Goal: Task Accomplishment & Management: Manage account settings

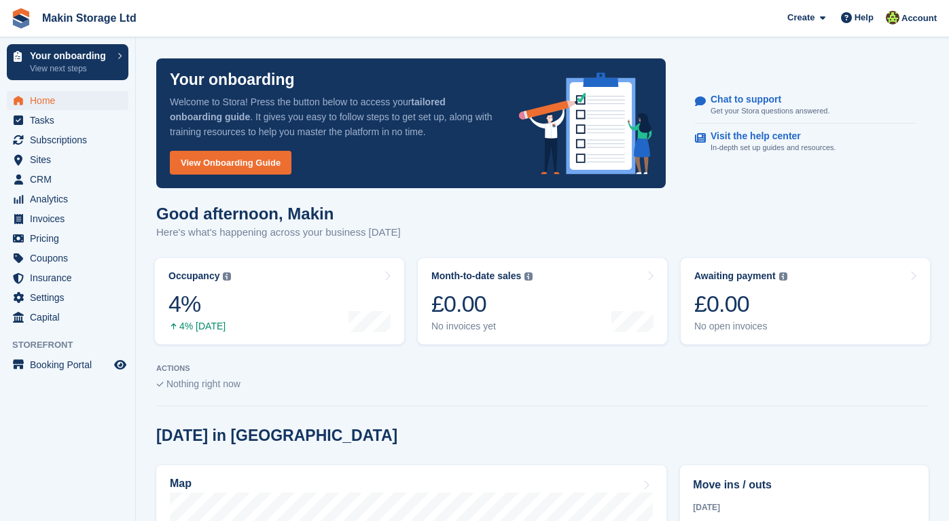
scroll to position [451, 0]
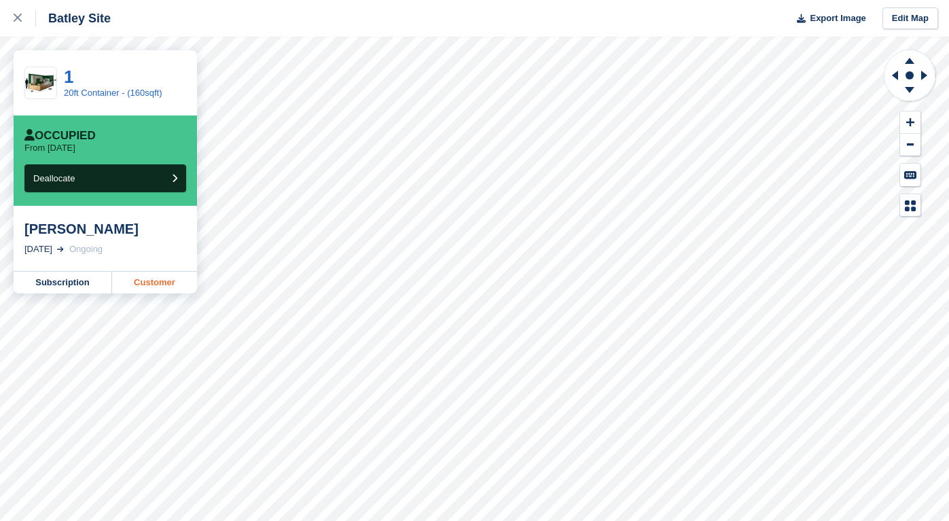
click at [128, 285] on link "Customer" at bounding box center [154, 283] width 85 height 22
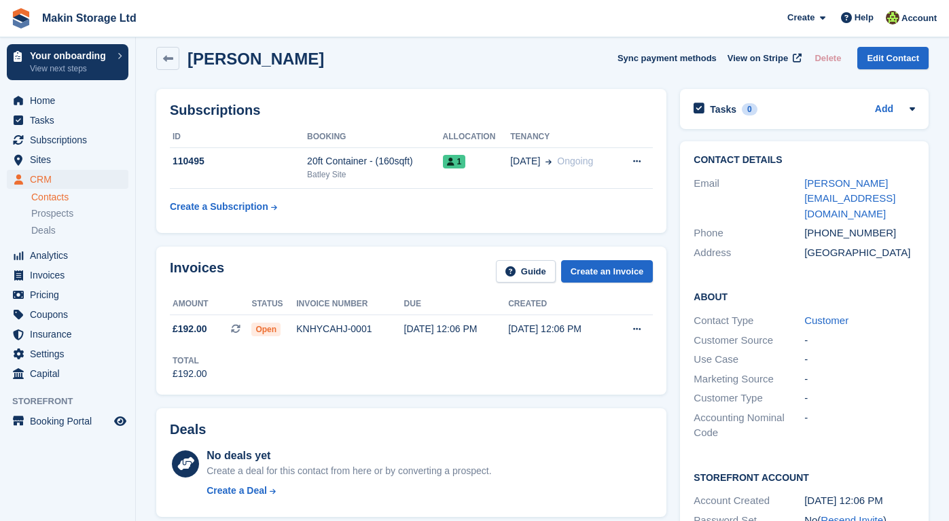
scroll to position [12, 0]
click at [632, 331] on button at bounding box center [636, 329] width 25 height 20
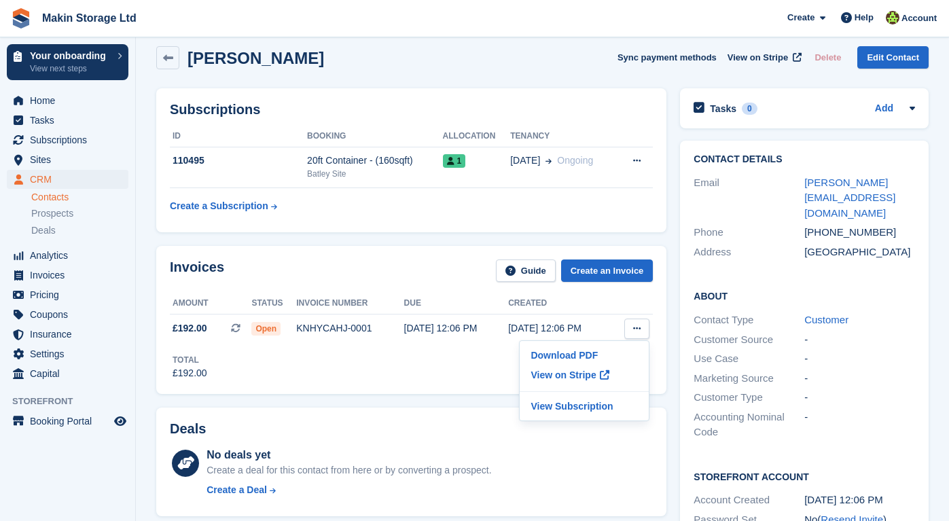
click at [435, 382] on div "Invoices Guide Create an Invoice Amount Status Invoice number Due Created £192.…" at bounding box center [411, 319] width 510 height 147
click at [476, 404] on div "Deals No deals yet Create a deal for this contact from here or by converting a …" at bounding box center [411, 462] width 524 height 123
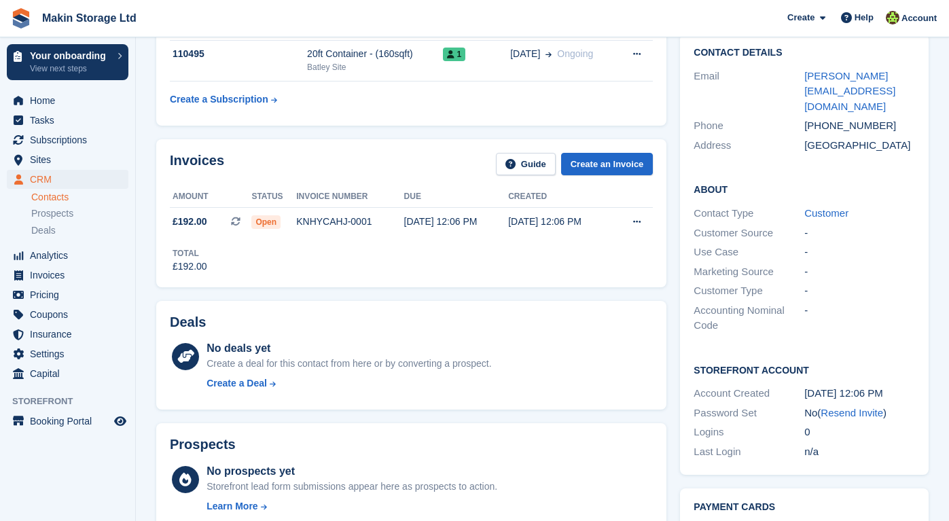
scroll to position [113, 0]
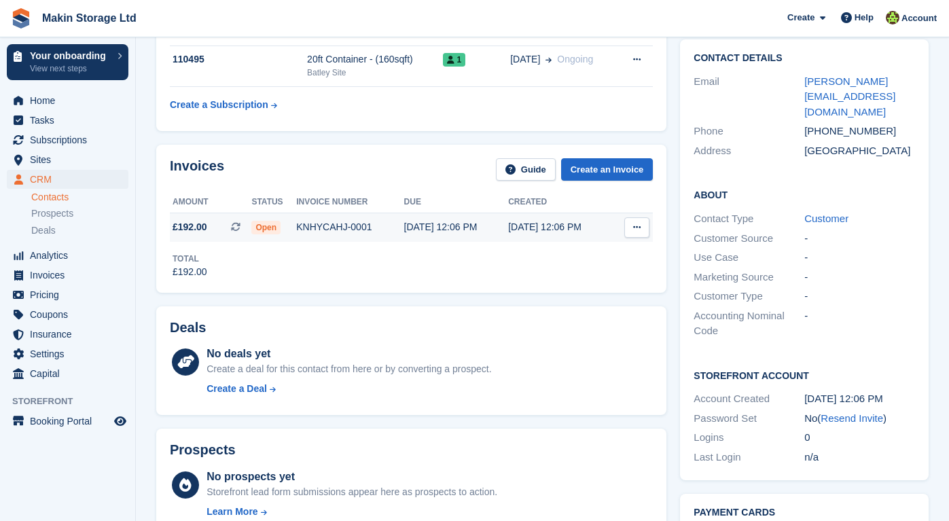
click at [266, 227] on span "Open" at bounding box center [265, 228] width 29 height 14
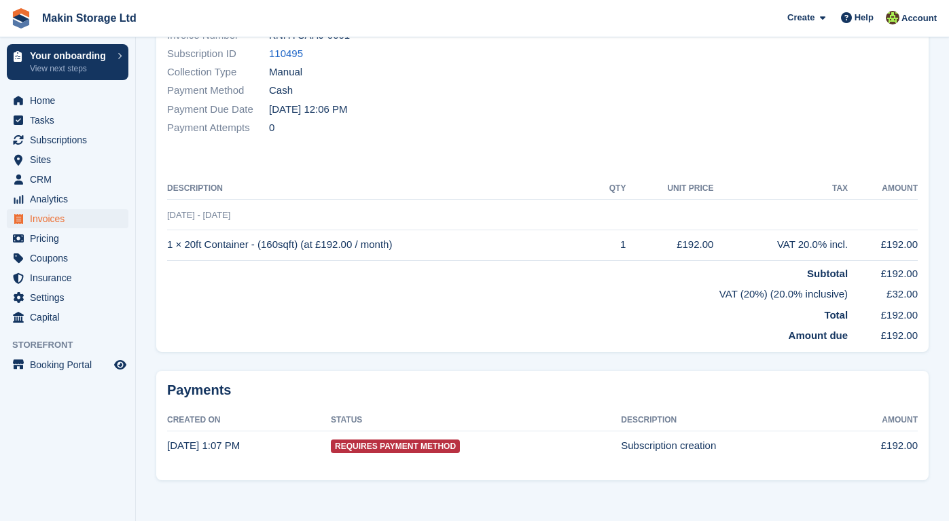
scroll to position [196, 0]
click at [371, 443] on span "Requires Payment Method" at bounding box center [395, 447] width 129 height 14
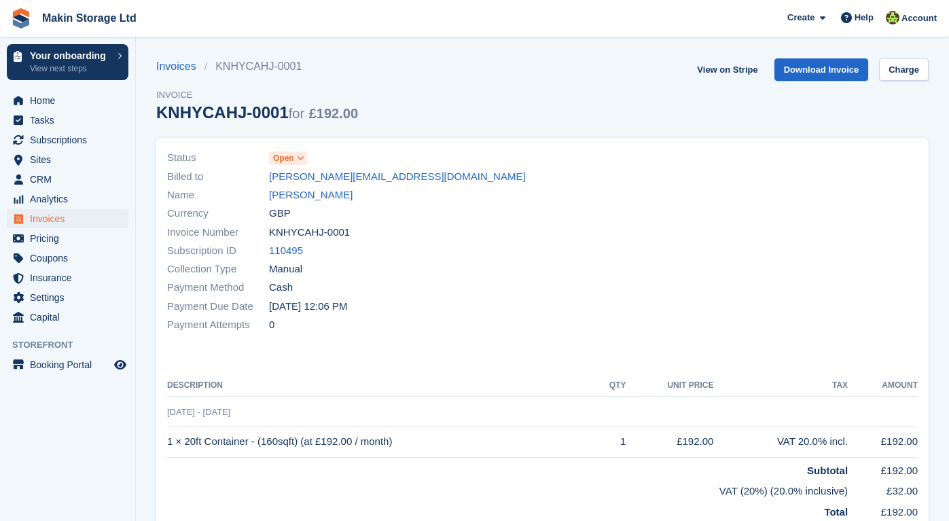
scroll to position [0, 0]
click at [283, 150] on link "Open" at bounding box center [288, 158] width 38 height 16
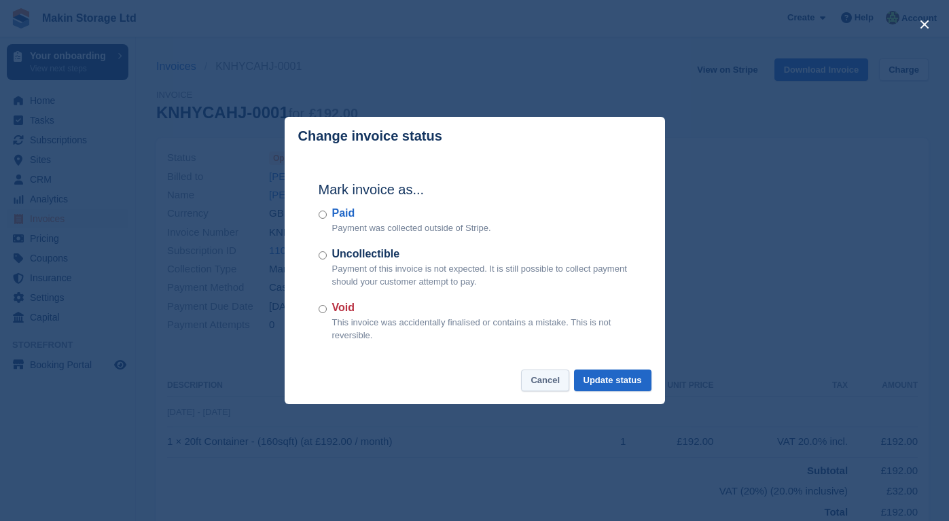
click at [528, 387] on button "Cancel" at bounding box center [545, 380] width 48 height 22
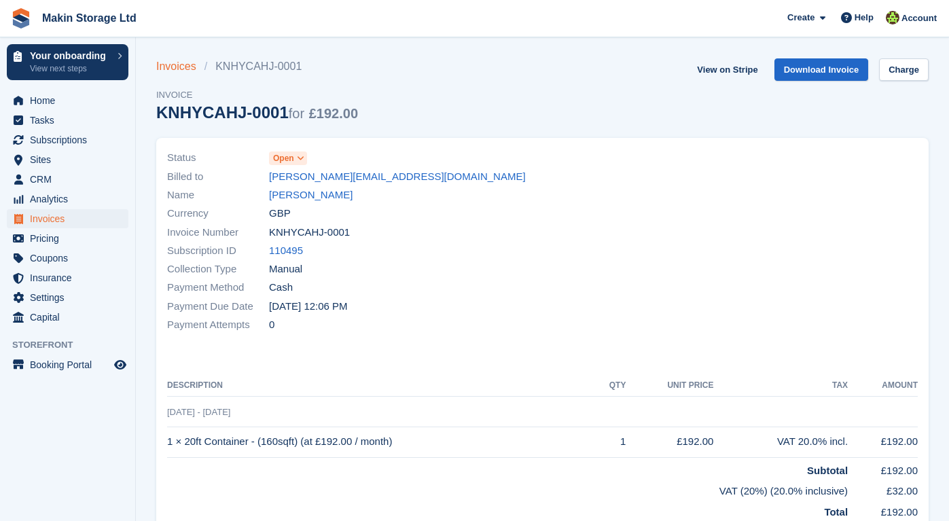
click at [179, 69] on link "Invoices" at bounding box center [180, 66] width 48 height 16
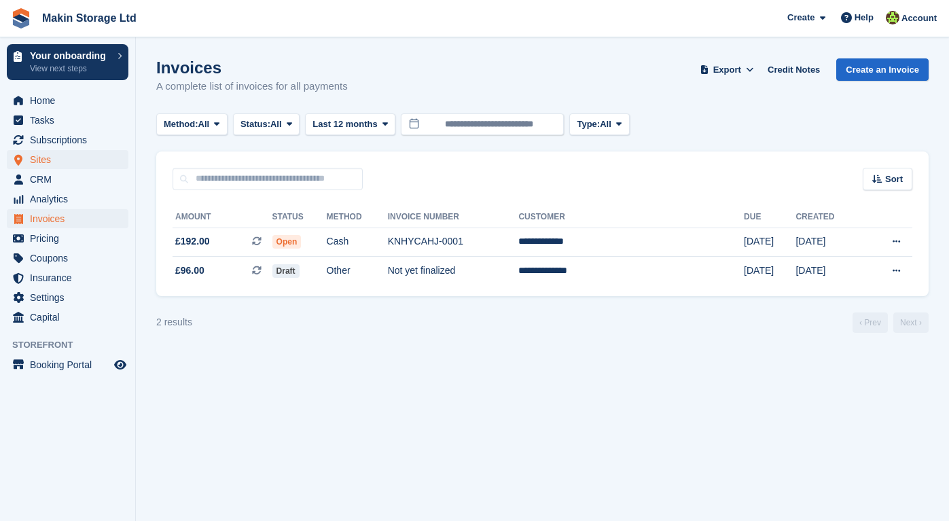
click at [88, 162] on span "Sites" at bounding box center [71, 159] width 82 height 19
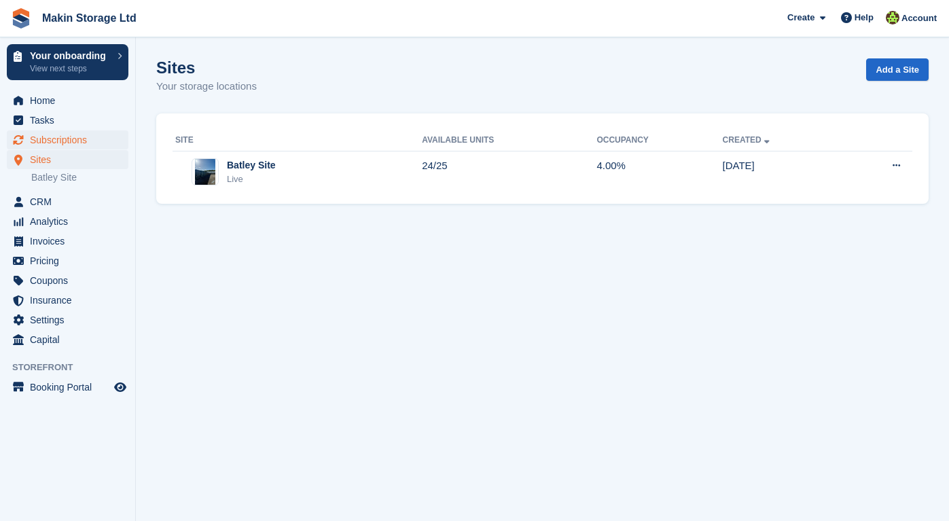
click at [82, 143] on span "Subscriptions" at bounding box center [71, 139] width 82 height 19
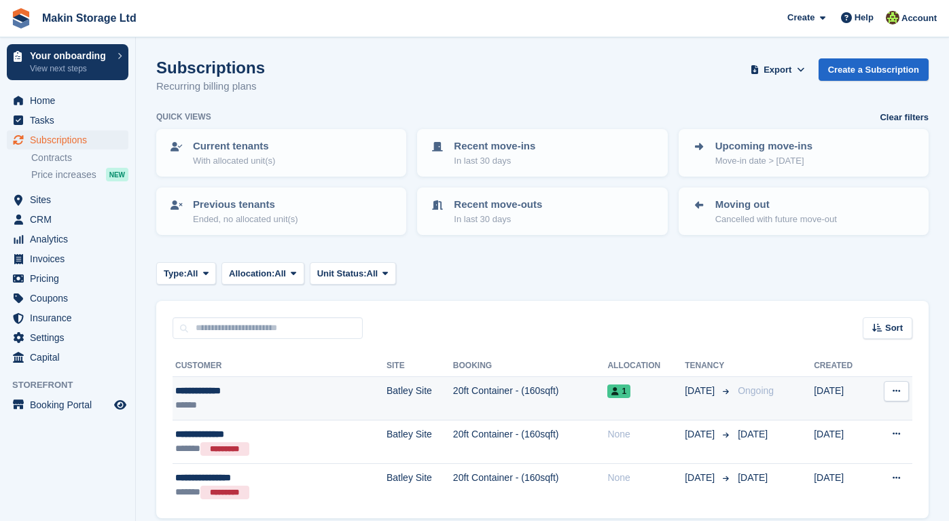
click at [268, 391] on div "**********" at bounding box center [246, 391] width 143 height 14
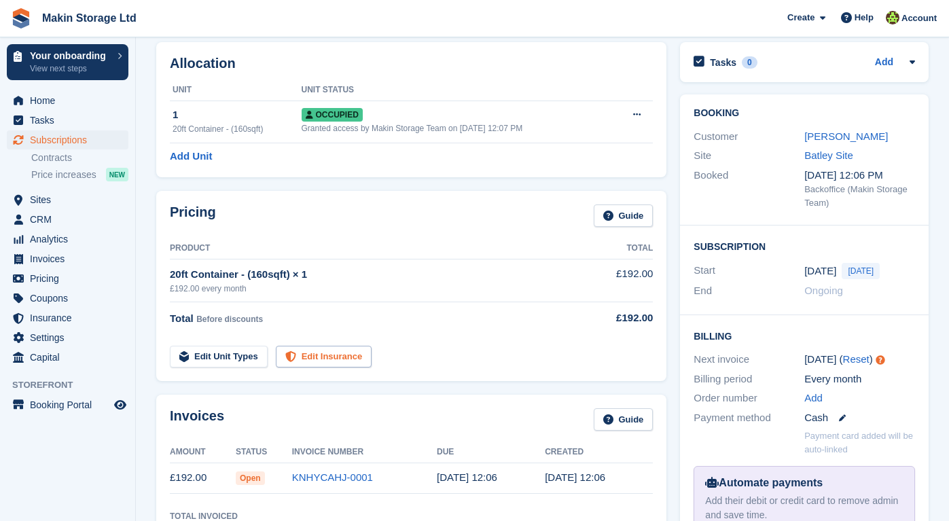
scroll to position [59, 0]
click at [247, 357] on link "Edit Unit Types" at bounding box center [219, 356] width 98 height 22
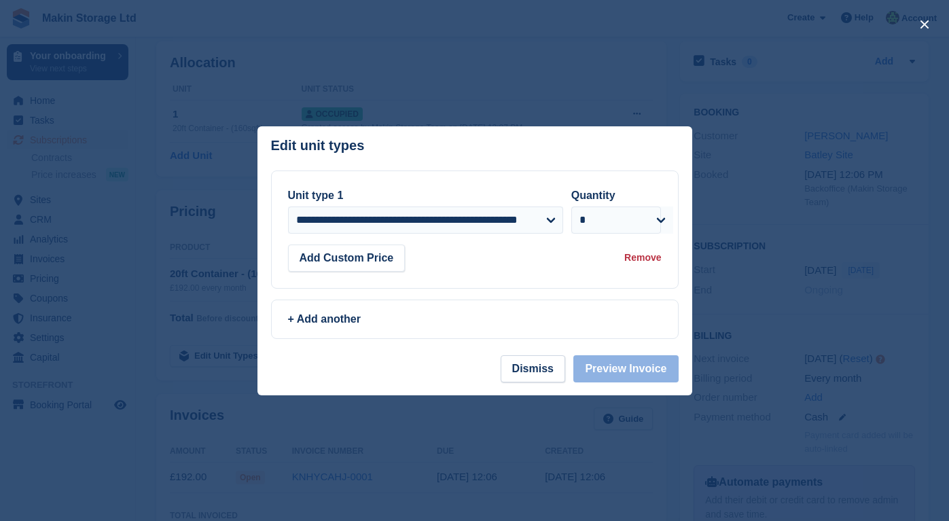
click at [318, 422] on div at bounding box center [474, 260] width 949 height 521
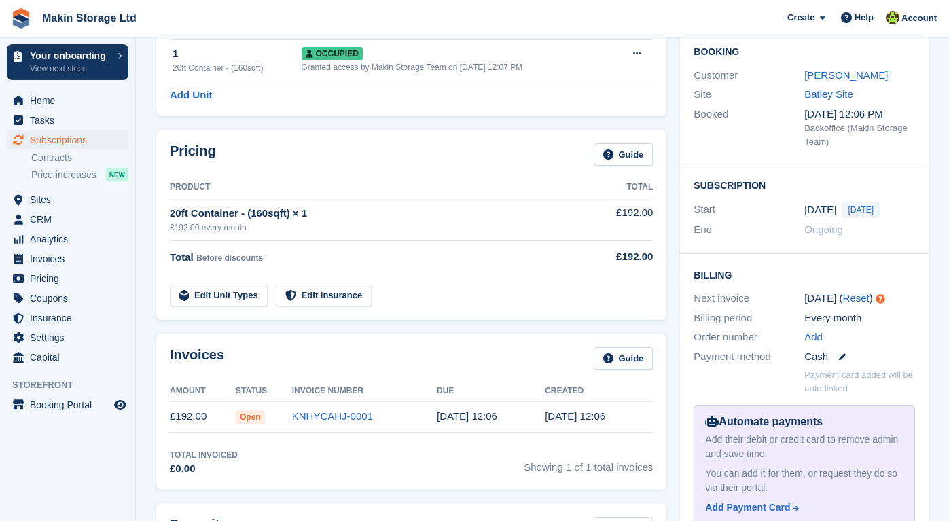
scroll to position [120, 0]
click at [204, 296] on link "Edit Unit Types" at bounding box center [219, 295] width 98 height 22
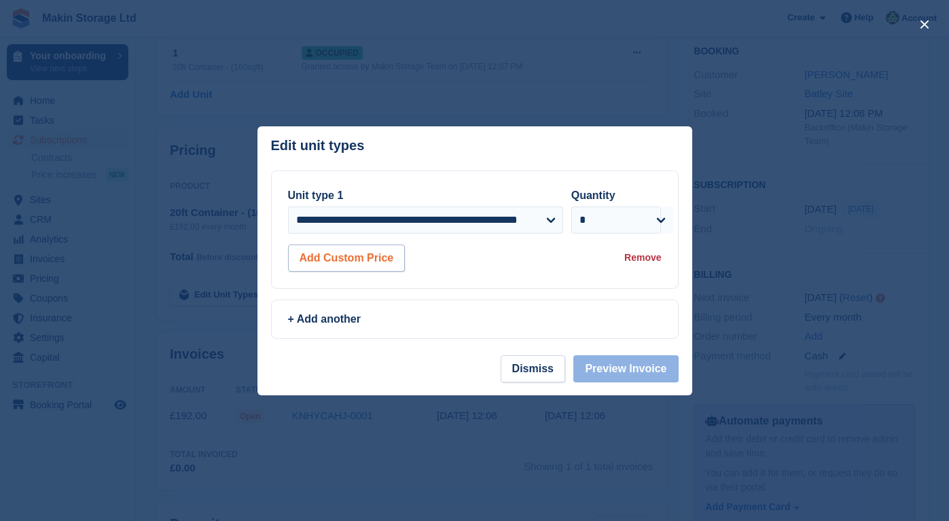
click at [359, 267] on button "Add Custom Price" at bounding box center [347, 258] width 118 height 27
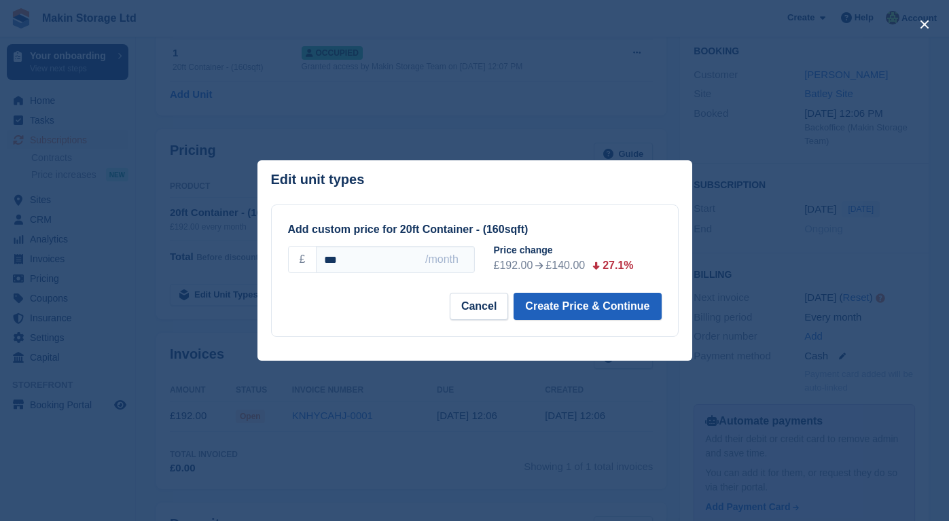
type input "***"
click at [543, 314] on button "Create Price & Continue" at bounding box center [586, 306] width 147 height 27
select select "*****"
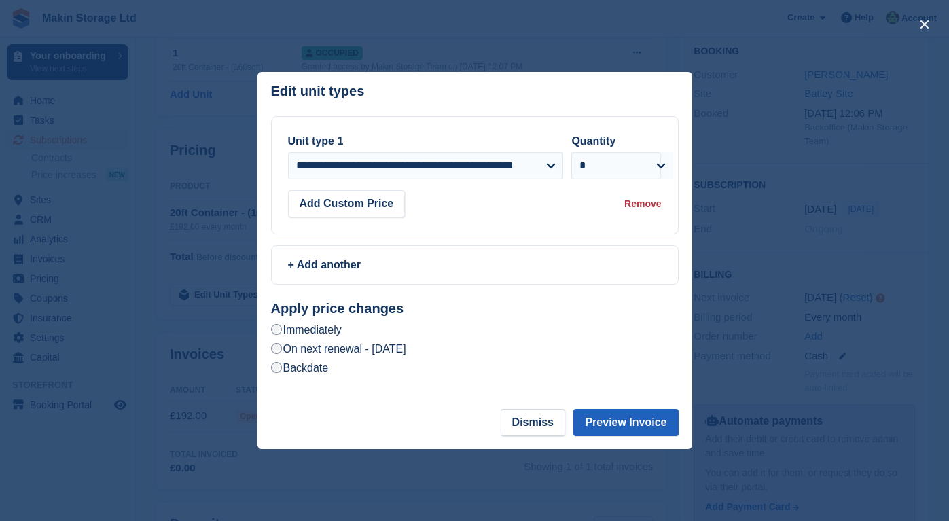
click at [579, 426] on button "Preview Invoice" at bounding box center [625, 422] width 105 height 27
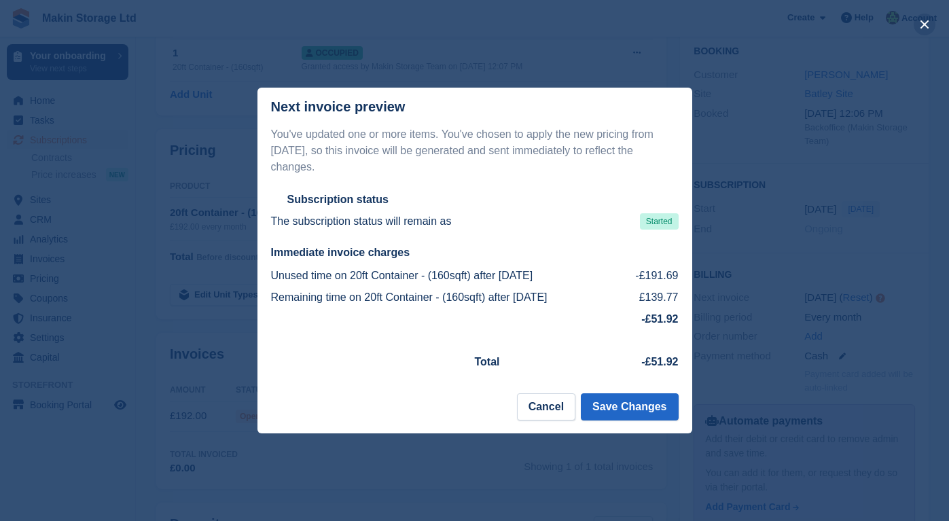
click at [925, 28] on button "close" at bounding box center [925, 25] width 22 height 22
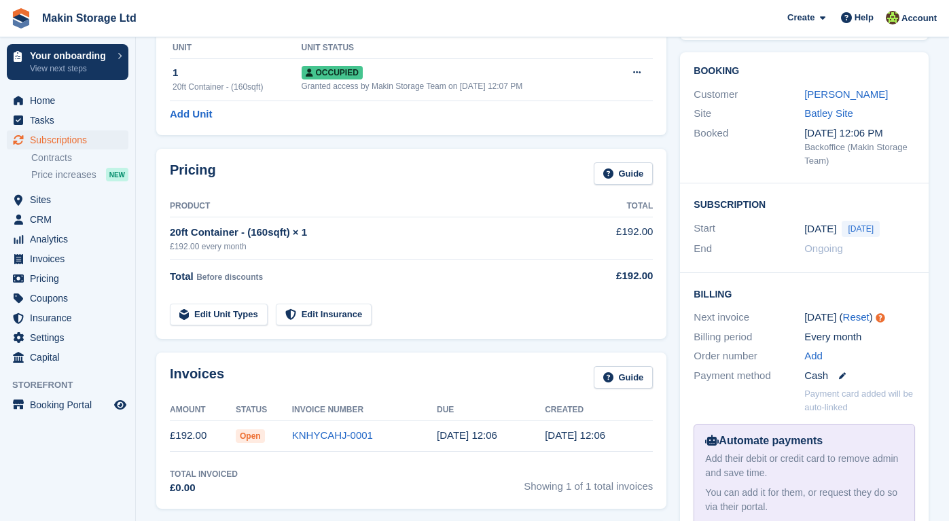
scroll to position [102, 0]
